Goal: Find specific page/section: Find specific page/section

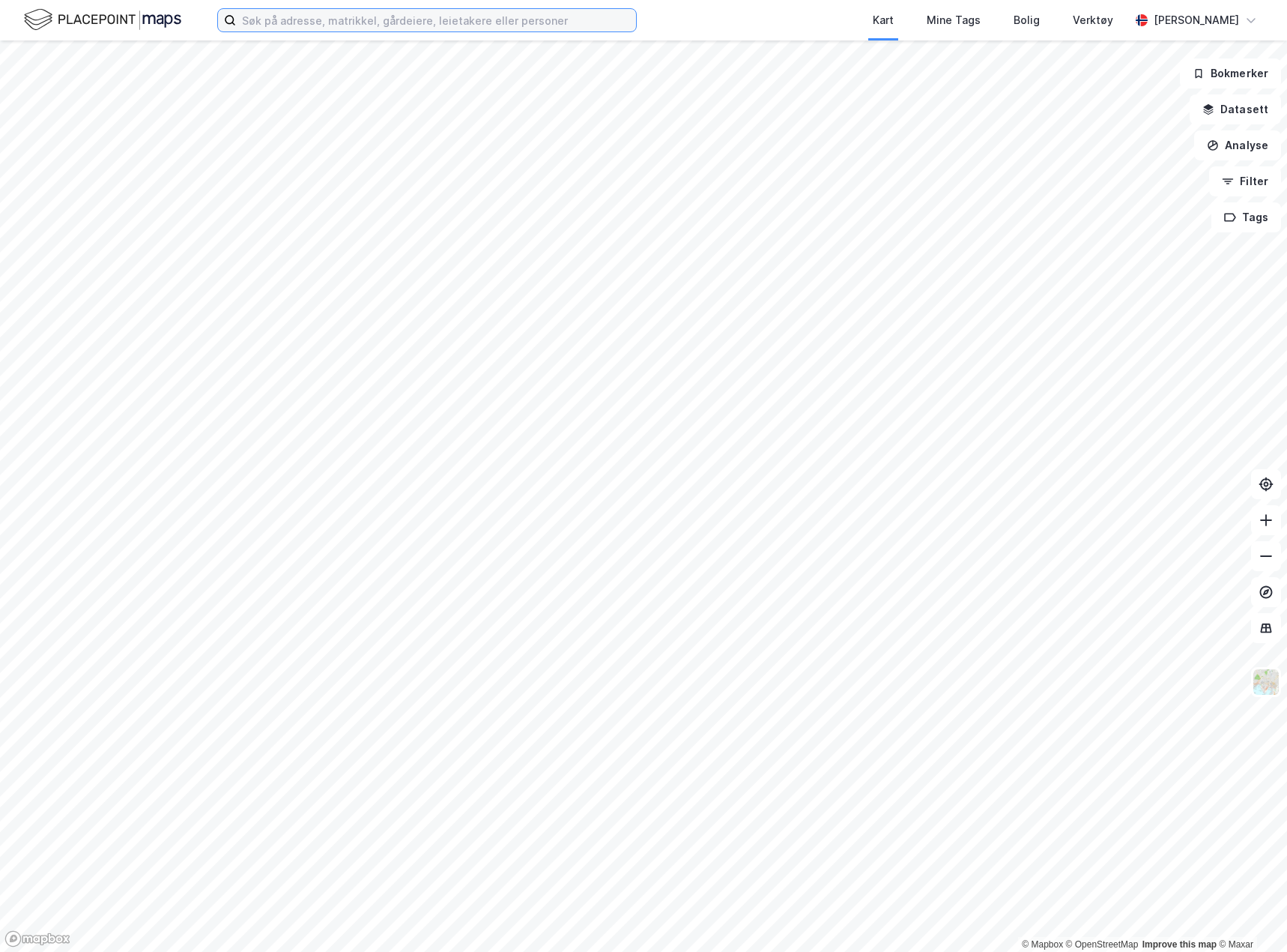
click at [320, 25] on input at bounding box center [436, 20] width 400 height 23
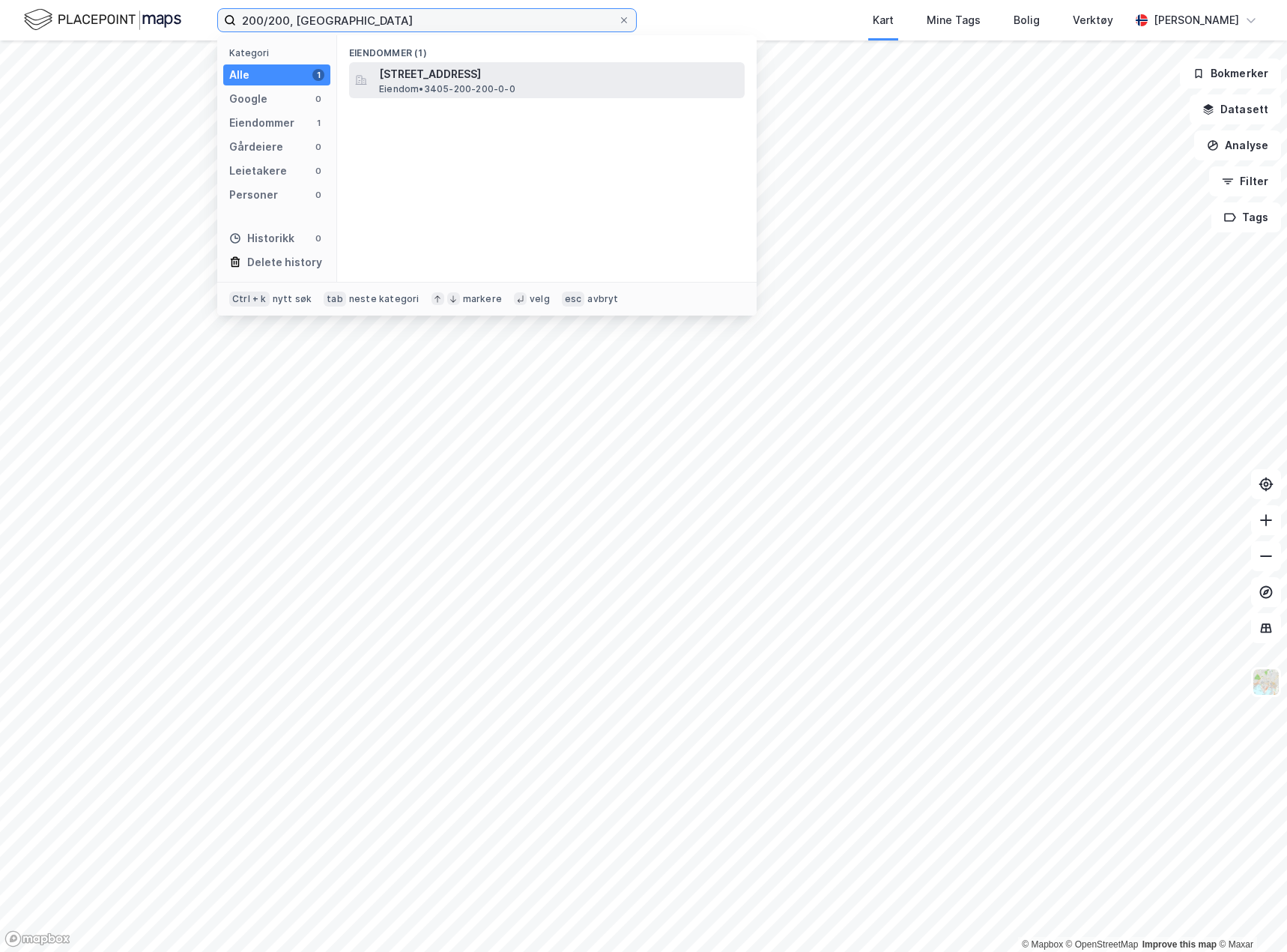
type input "200/200, [GEOGRAPHIC_DATA]"
click at [445, 90] on span "Eiendom • 3405-200-200-0-0" at bounding box center [447, 89] width 136 height 12
